Goal: Go to known website: Access a specific website the user already knows

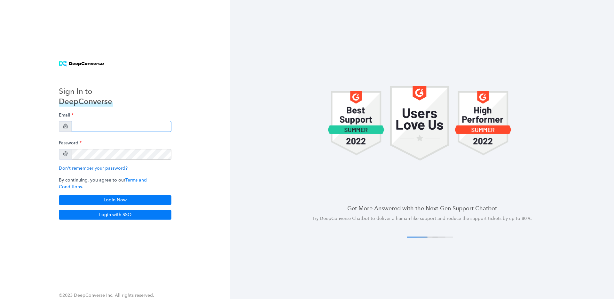
click at [98, 131] on input "email" at bounding box center [122, 126] width 100 height 11
type input "[EMAIL_ADDRESS][DOMAIN_NAME]"
